Goal: Task Accomplishment & Management: Complete application form

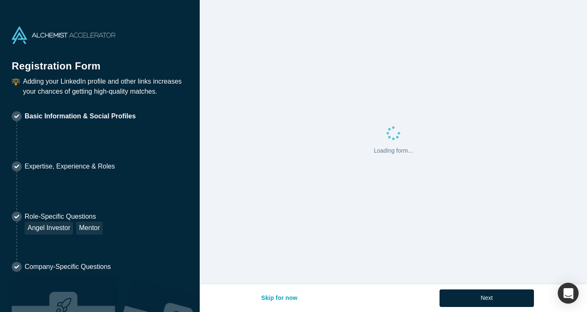
select select "US"
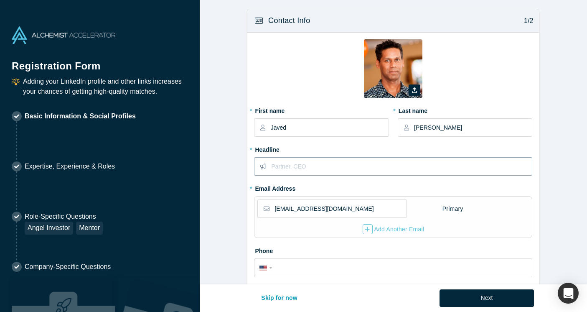
click at [352, 168] on input "text" at bounding box center [401, 167] width 260 height 18
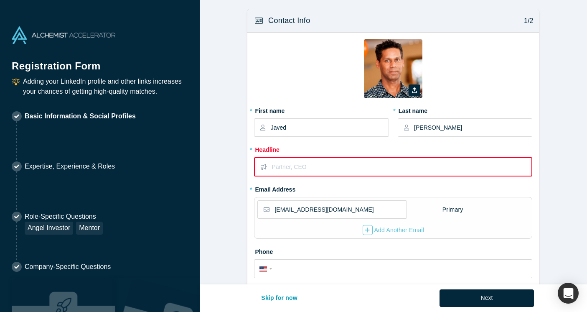
click at [352, 159] on input "text" at bounding box center [402, 167] width 260 height 18
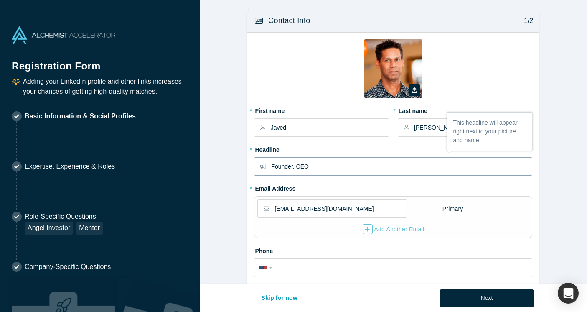
type input "Founder, CEO"
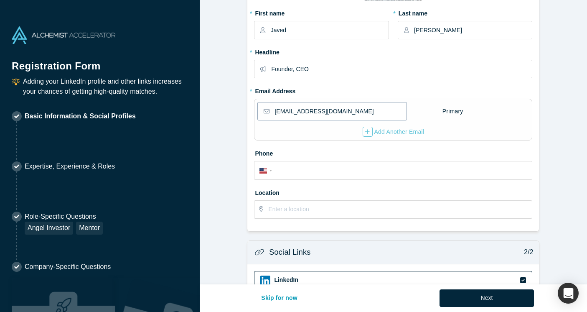
scroll to position [105, 0]
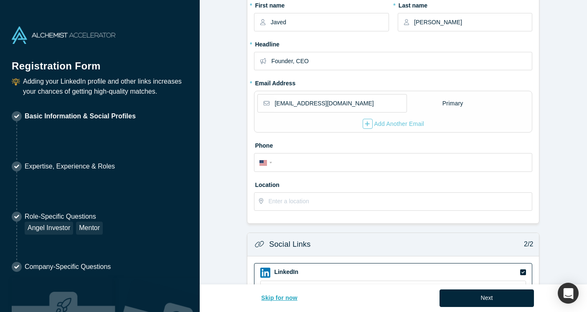
click at [279, 300] on button "Skip for now" at bounding box center [279, 298] width 54 height 18
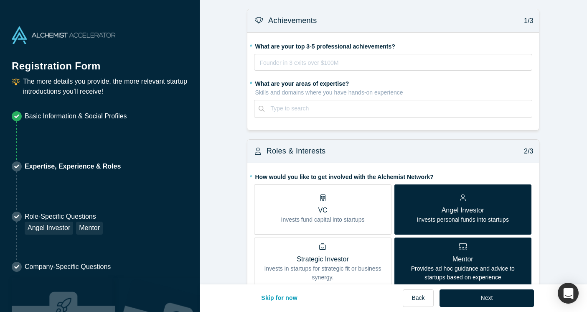
click at [266, 205] on label "VC Invests fund capital into startups" at bounding box center [322, 209] width 137 height 50
click at [0, 0] on input "VC Invests fund capital into startups" at bounding box center [0, 0] width 0 height 0
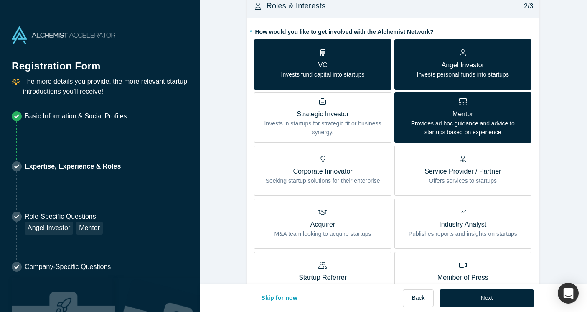
scroll to position [184, 0]
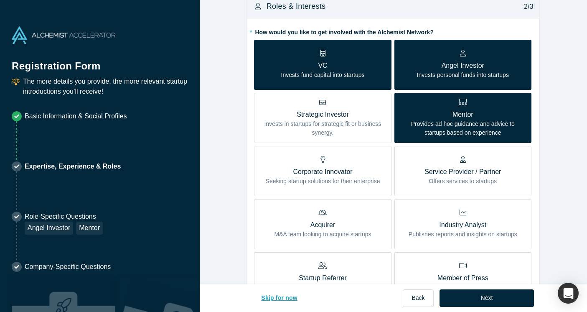
click at [274, 293] on button "Skip for now" at bounding box center [279, 298] width 54 height 18
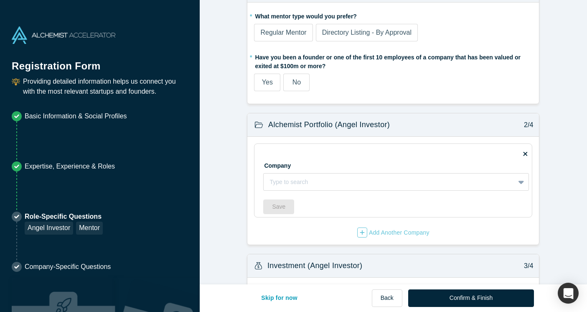
scroll to position [41, 0]
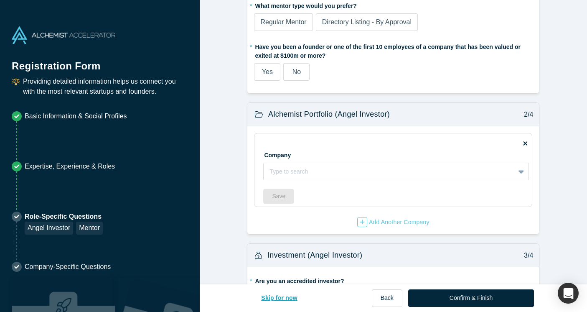
click at [278, 298] on button "Skip for now" at bounding box center [279, 298] width 54 height 18
click at [276, 298] on button "Skip for now" at bounding box center [279, 298] width 54 height 18
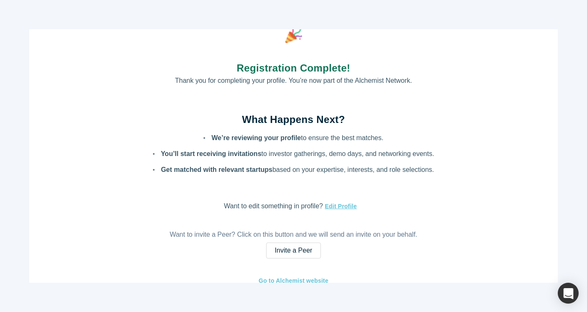
click at [450, 296] on div "Registration Complete! Thank you for completing your profile. You’re now part o…" at bounding box center [293, 156] width 587 height 312
